Goal: Check status

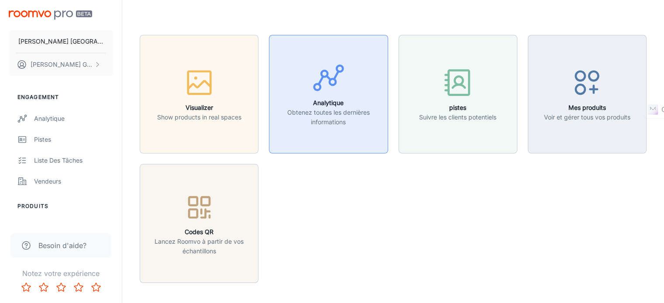
click at [321, 76] on icon "button" at bounding box center [328, 78] width 33 height 33
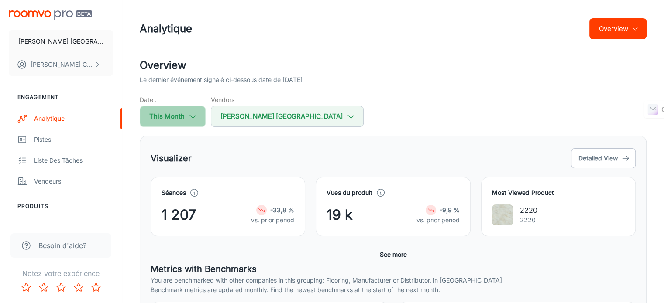
click at [187, 123] on button "This Month" at bounding box center [173, 116] width 66 height 21
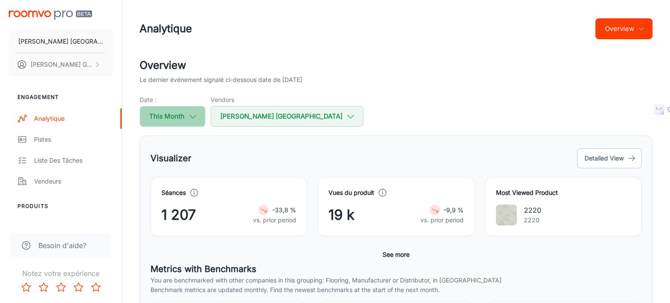
select select "7"
select select "2025"
select select "7"
select select "2025"
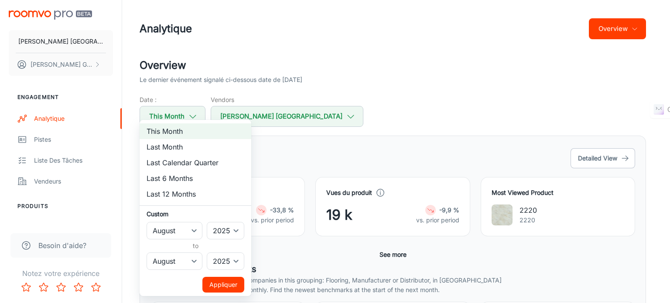
click at [367, 153] on div at bounding box center [335, 151] width 670 height 303
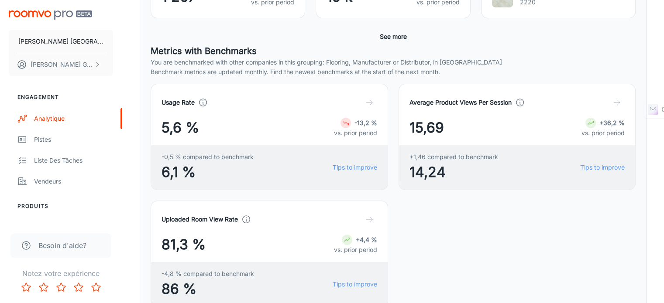
scroll to position [440, 0]
